Goal: Navigation & Orientation: Understand site structure

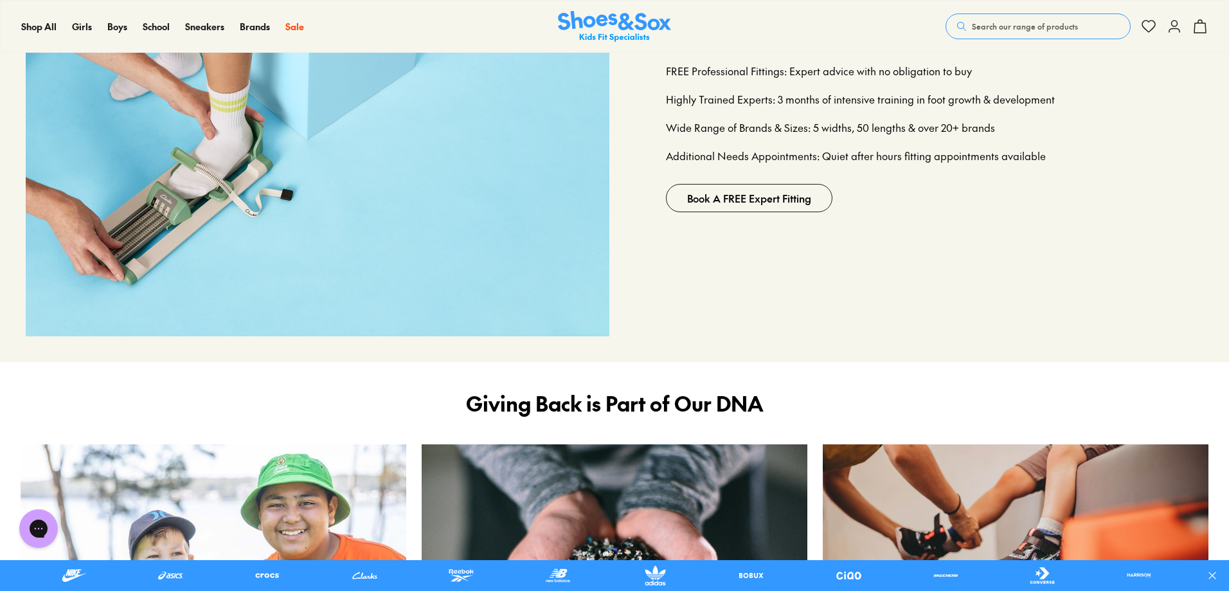
scroll to position [1864, 0]
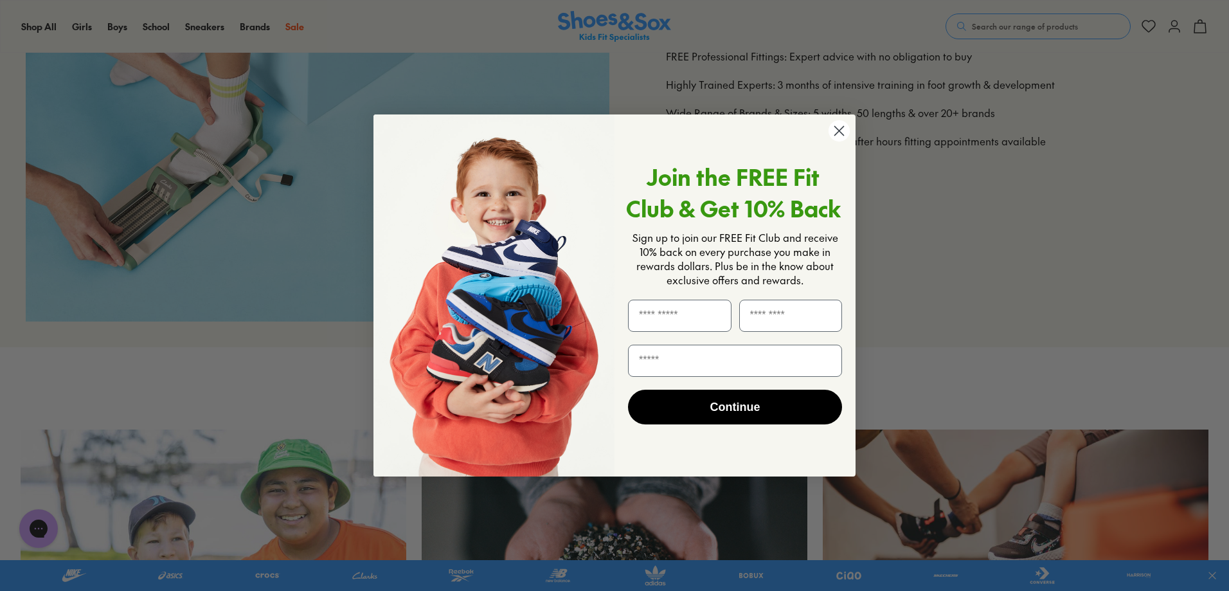
click at [842, 128] on icon "Close dialog" at bounding box center [839, 131] width 9 height 9
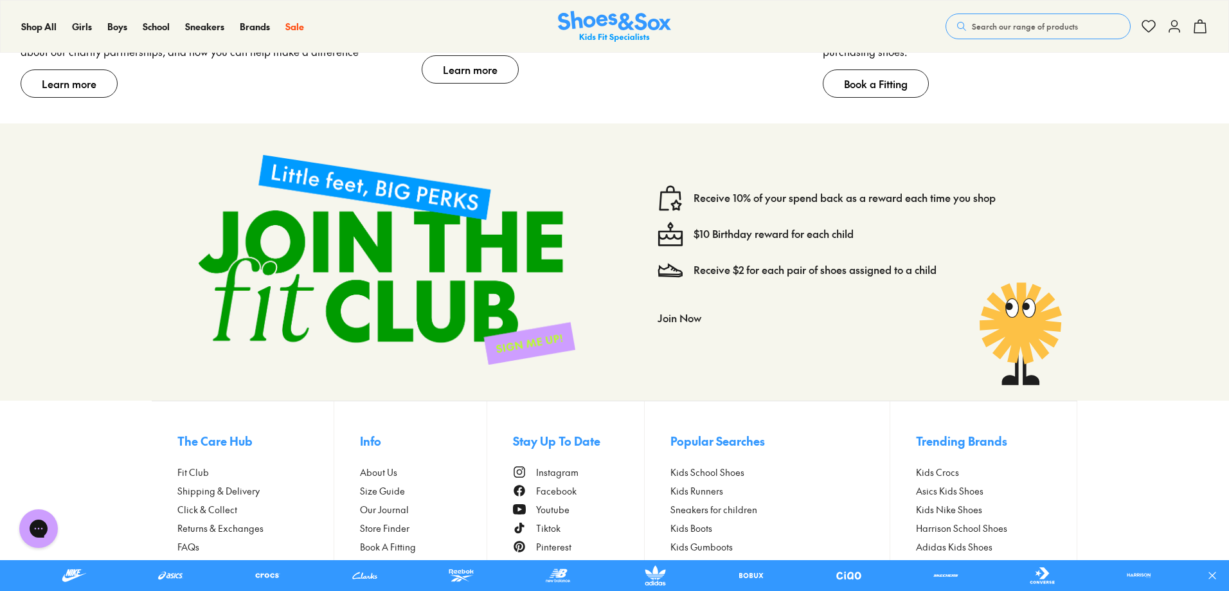
scroll to position [2664, 0]
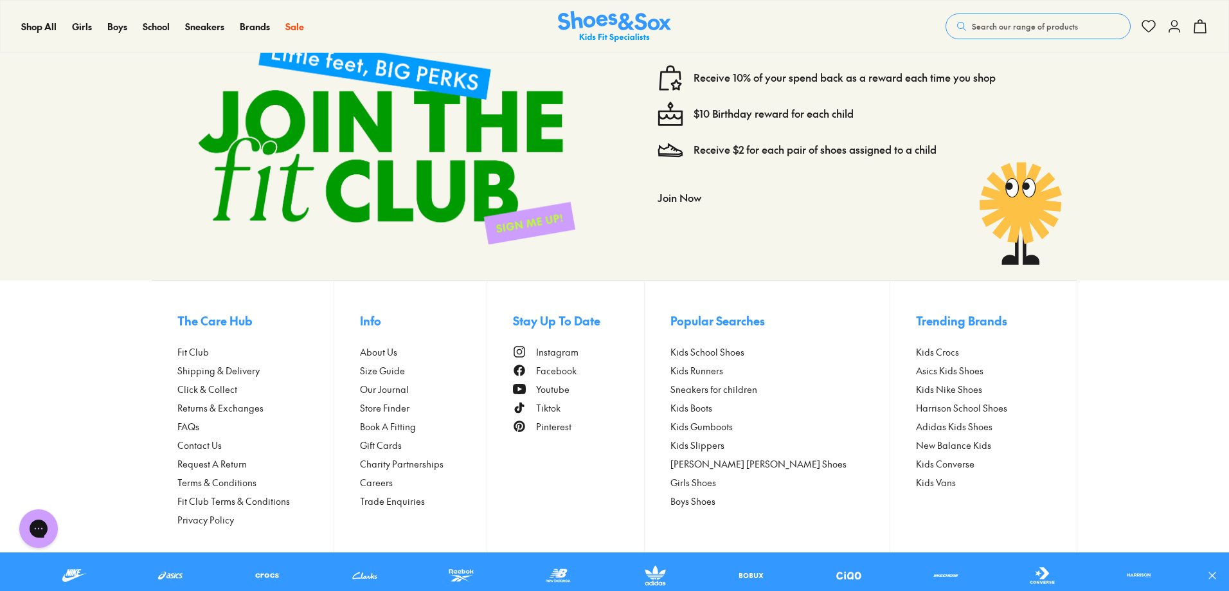
click at [397, 355] on span "About Us" at bounding box center [378, 351] width 37 height 13
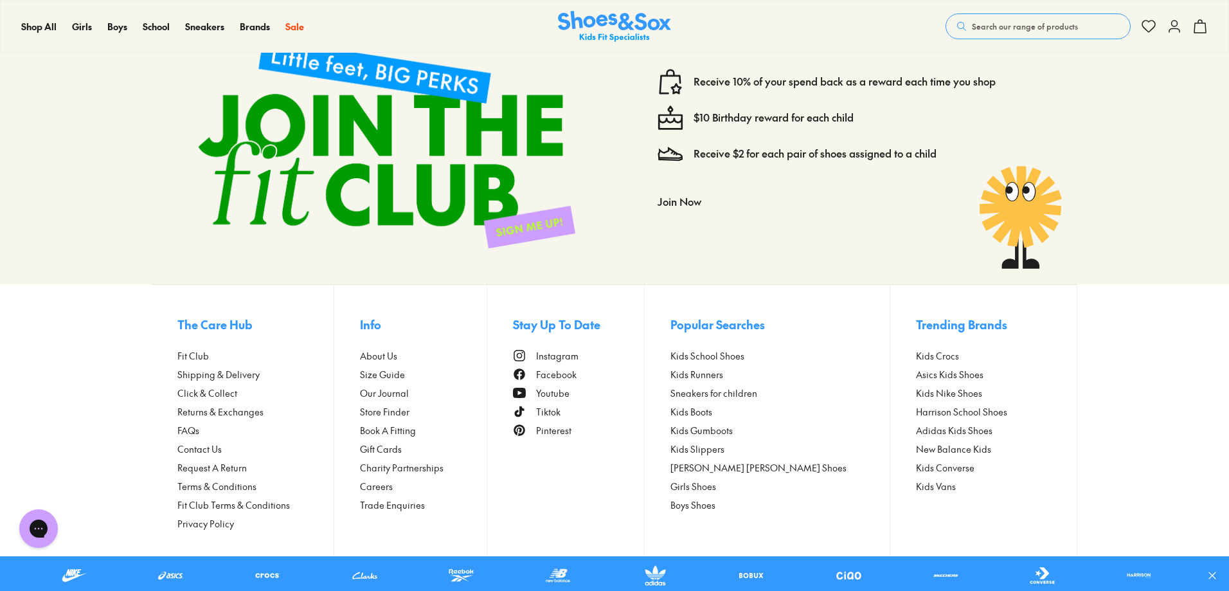
scroll to position [2664, 0]
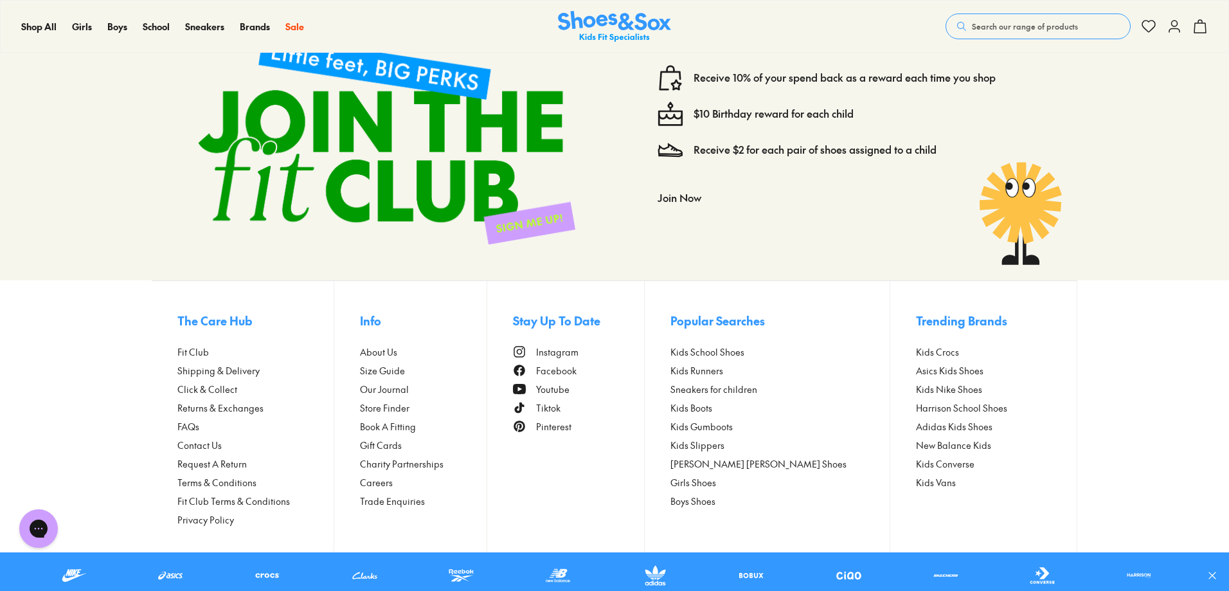
click at [409, 389] on span "Our Journal" at bounding box center [384, 388] width 49 height 13
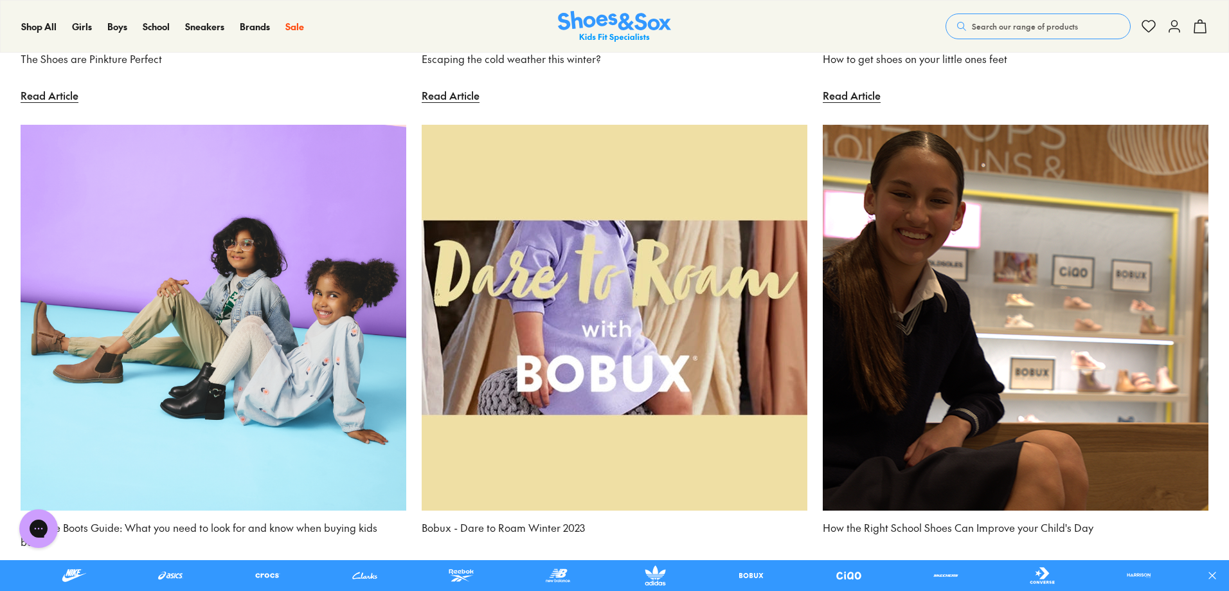
scroll to position [11120, 0]
